Goal: Task Accomplishment & Management: Manage account settings

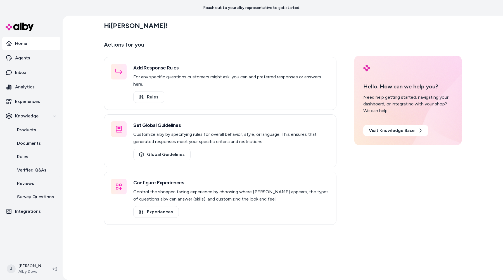
click at [84, 127] on div "Hi [PERSON_NAME] ! Actions for you Add Response Rules For any specific question…" at bounding box center [283, 148] width 440 height 265
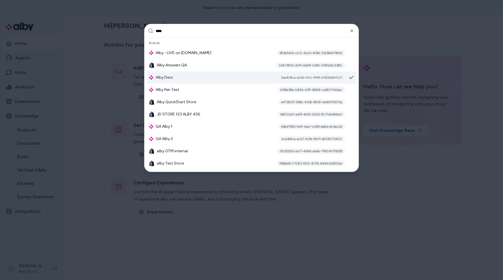
type input "****"
click at [231, 80] on div "Alby Devs 2aa408ca-ec0b-41cc-914f-a1000e541221" at bounding box center [252, 78] width 210 height 12
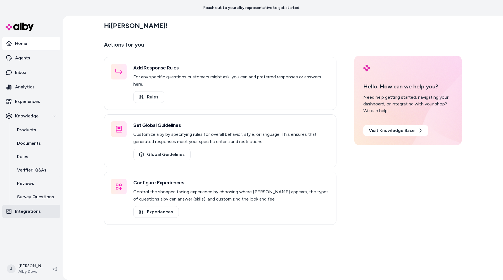
click at [38, 211] on p "Integrations" at bounding box center [28, 211] width 26 height 7
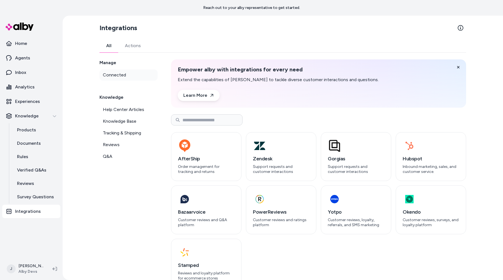
click at [125, 75] on link "Connected" at bounding box center [128, 75] width 58 height 11
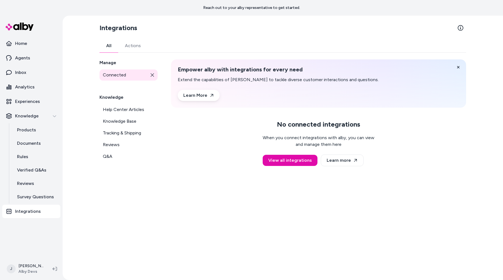
click at [306, 122] on h3 "No connected integrations" at bounding box center [318, 124] width 83 height 7
copy h3 "No connected integrations"
